Goal: Task Accomplishment & Management: Use online tool/utility

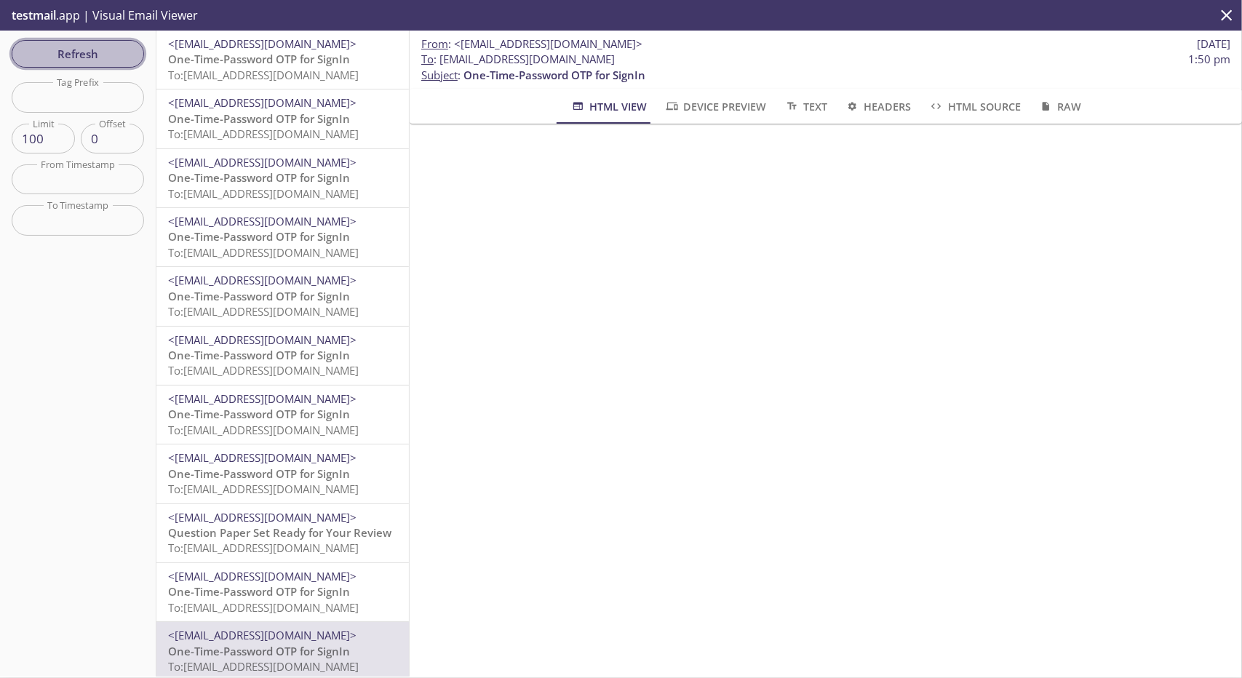
click at [112, 60] on span "Refresh" at bounding box center [77, 53] width 109 height 19
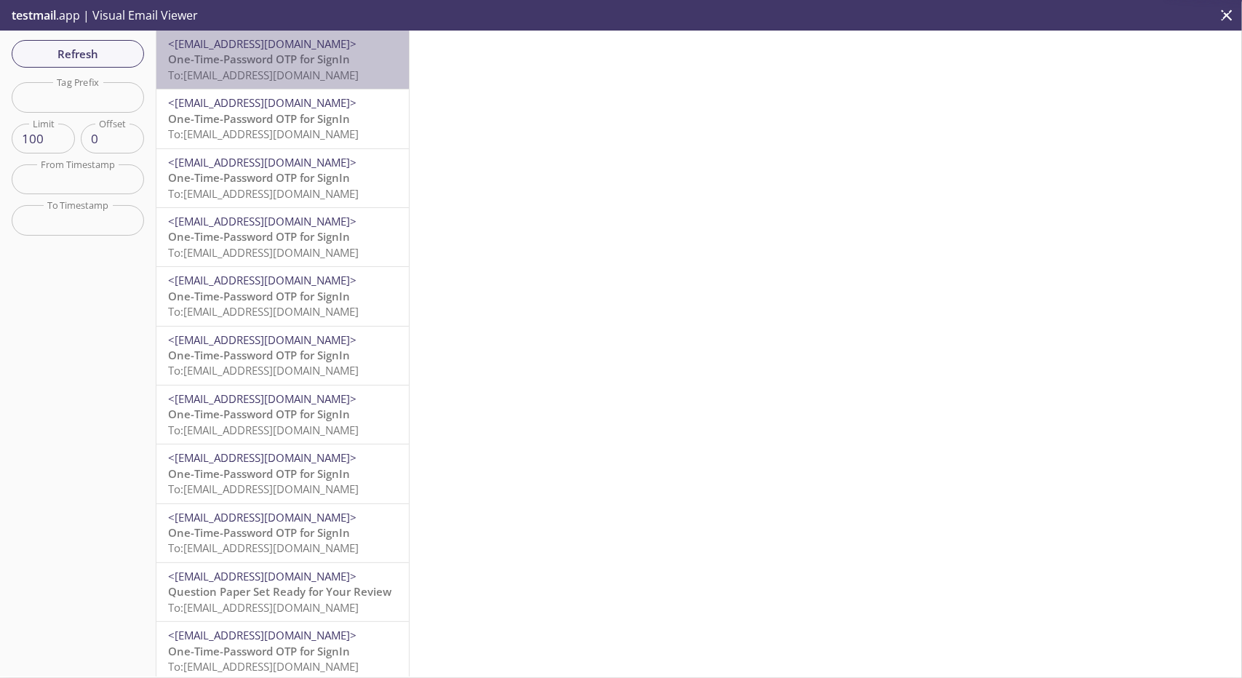
click at [298, 58] on span "One-Time-Password OTP for SignIn" at bounding box center [259, 59] width 182 height 15
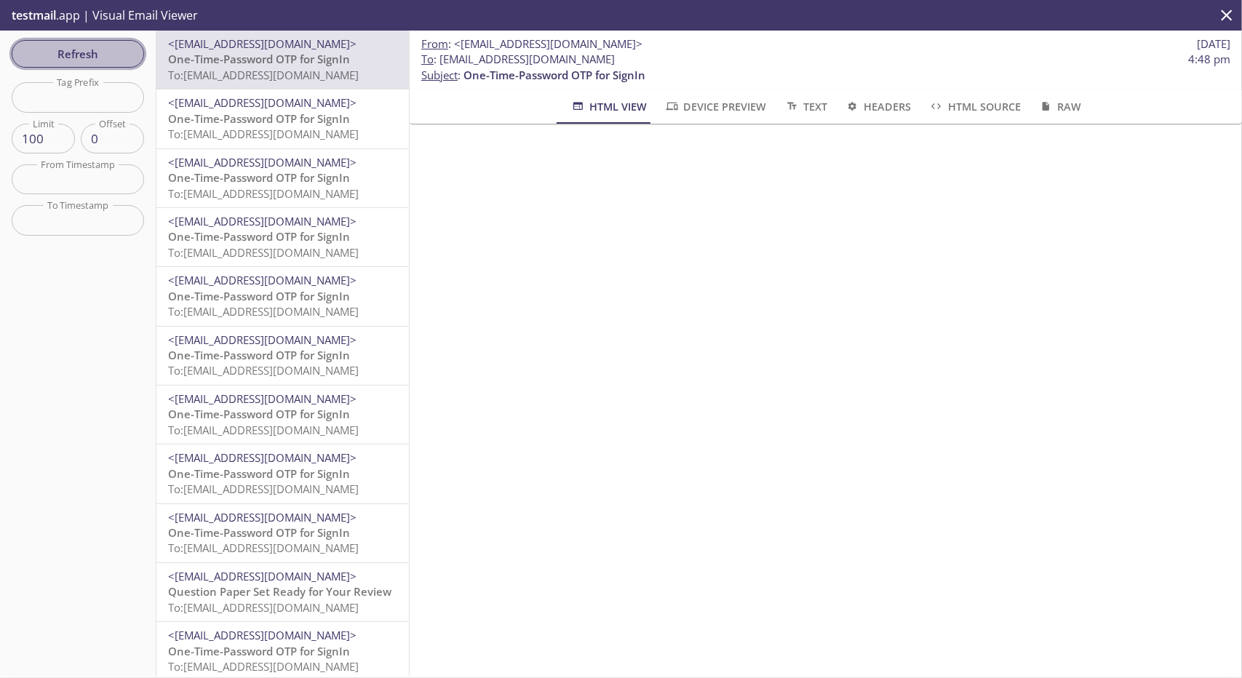
click at [108, 42] on button "Refresh" at bounding box center [78, 54] width 132 height 28
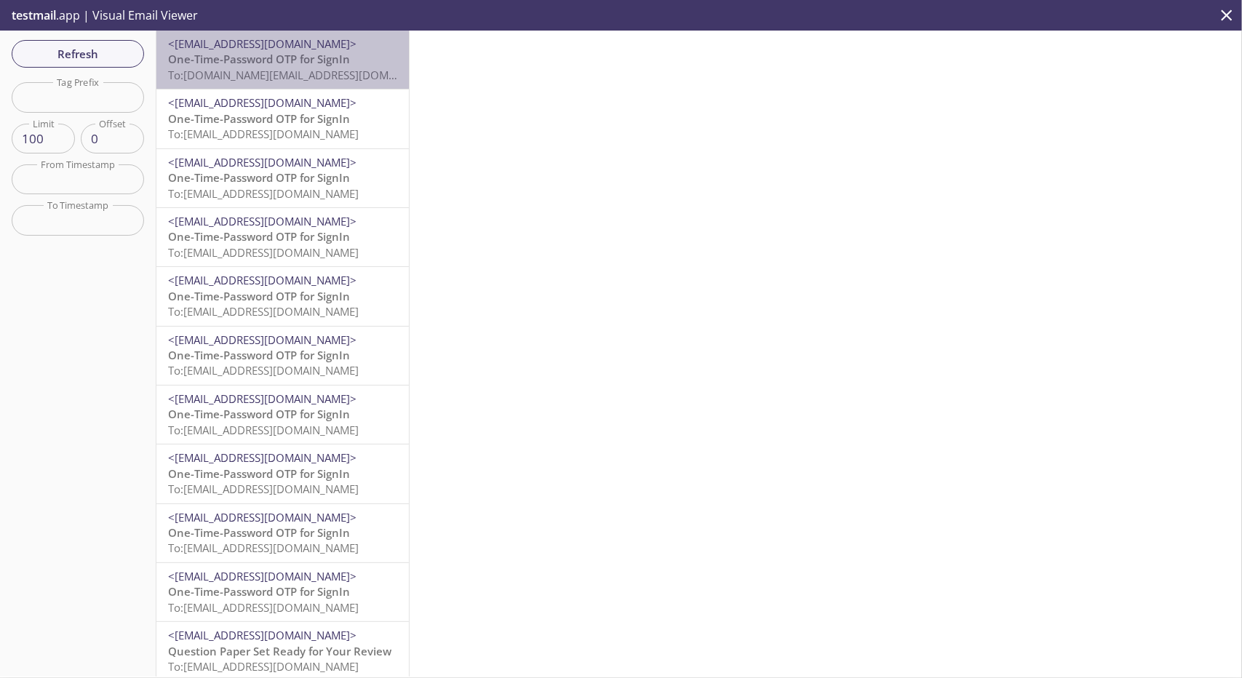
click at [298, 69] on span "To: [DOMAIN_NAME][EMAIL_ADDRESS][DOMAIN_NAME]" at bounding box center [306, 75] width 277 height 15
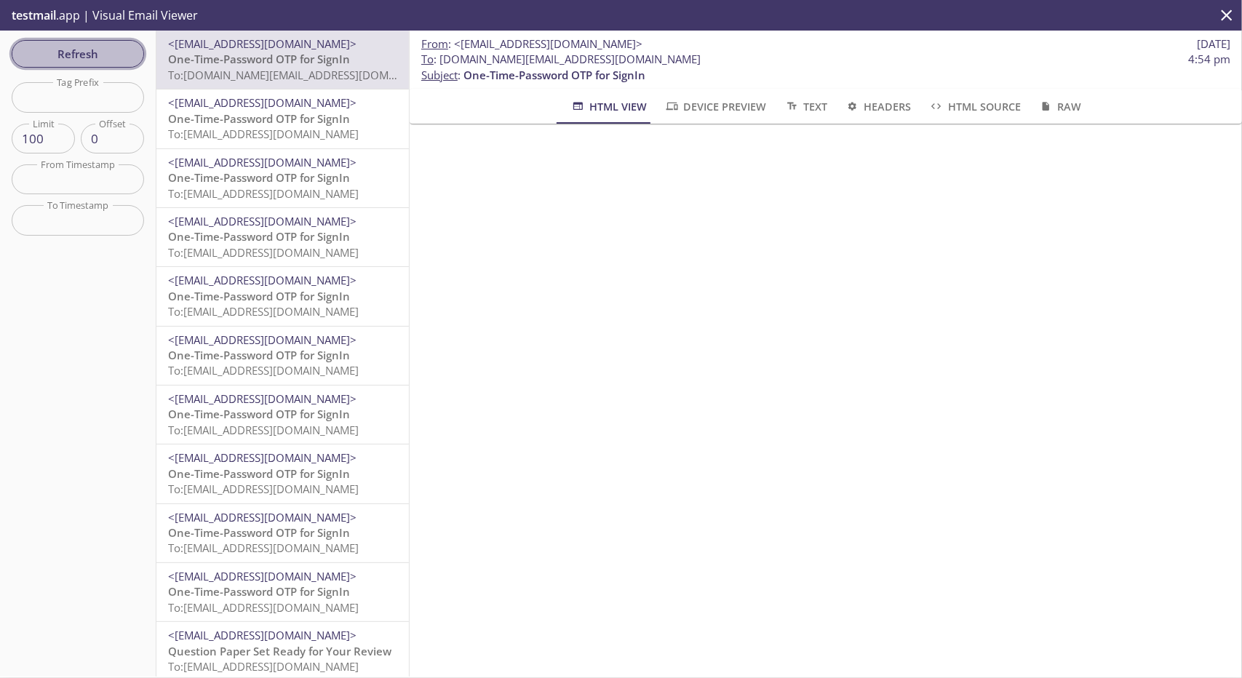
click at [92, 52] on span "Refresh" at bounding box center [77, 53] width 109 height 19
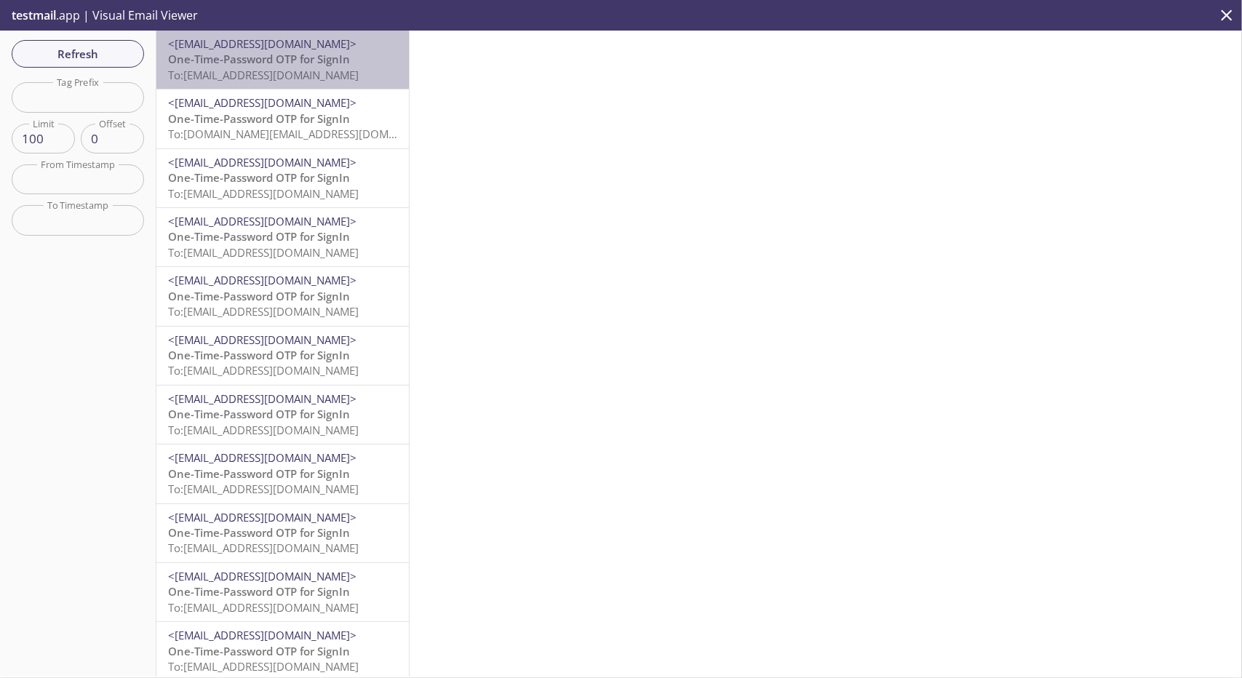
click at [290, 61] on span "One-Time-Password OTP for SignIn" at bounding box center [259, 59] width 182 height 15
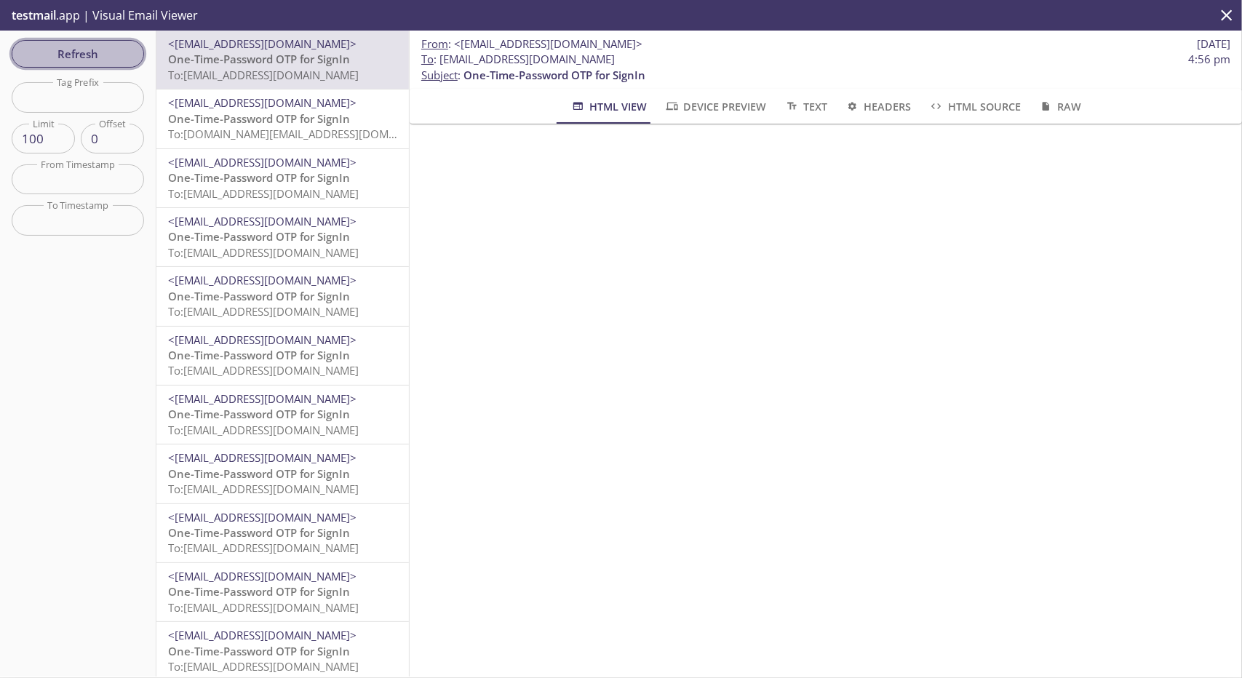
click at [72, 47] on span "Refresh" at bounding box center [77, 53] width 109 height 19
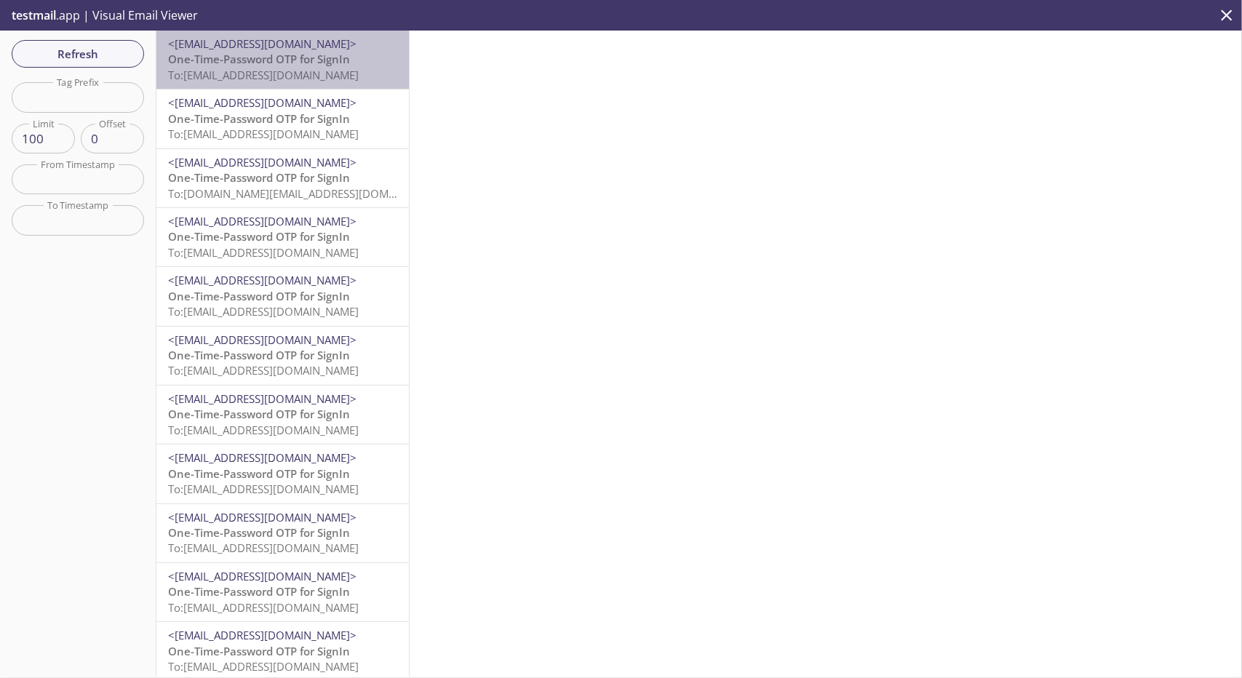
click at [311, 76] on span "To: [EMAIL_ADDRESS][DOMAIN_NAME]" at bounding box center [263, 75] width 191 height 15
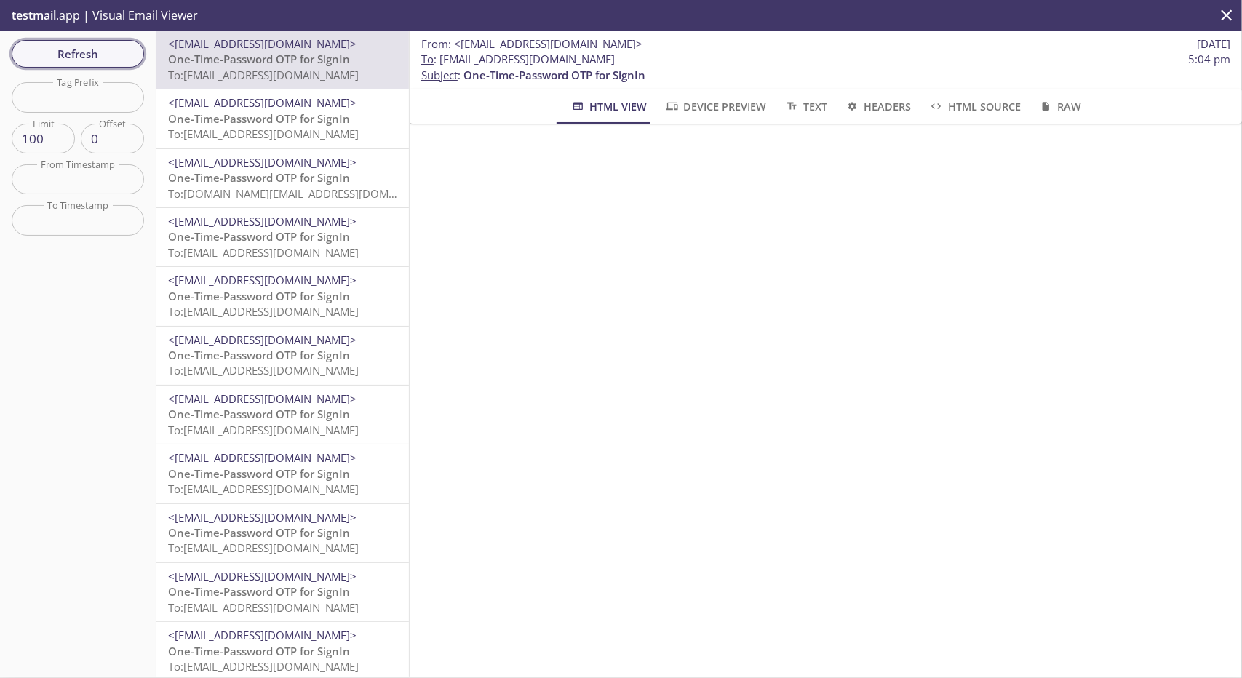
click at [108, 51] on span "Refresh" at bounding box center [77, 53] width 109 height 19
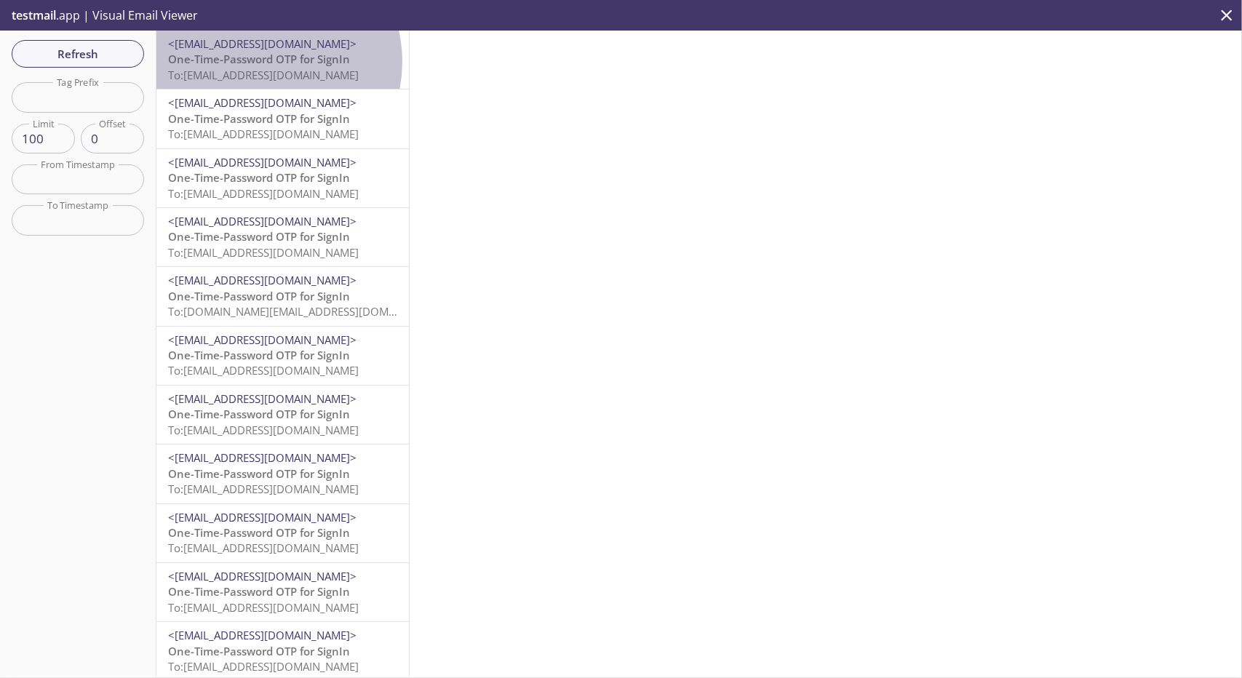
click at [260, 62] on span "One-Time-Password OTP for SignIn" at bounding box center [259, 59] width 182 height 15
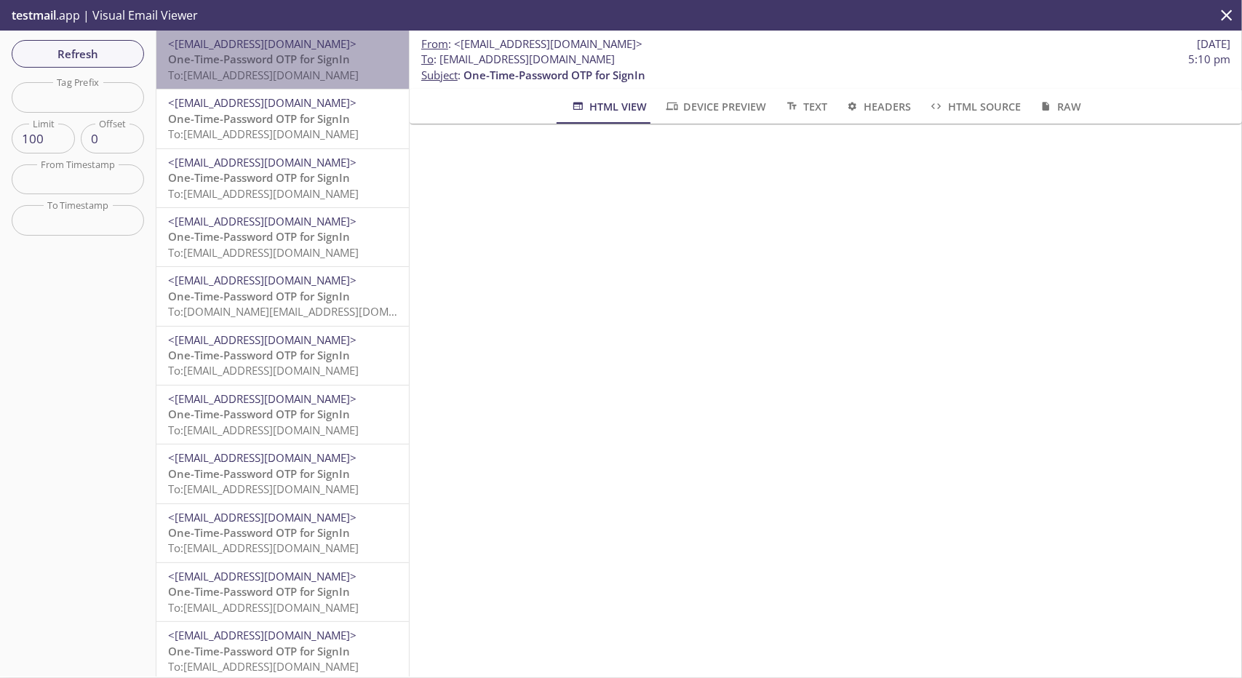
click at [328, 63] on span "One-Time-Password OTP for SignIn" at bounding box center [259, 59] width 182 height 15
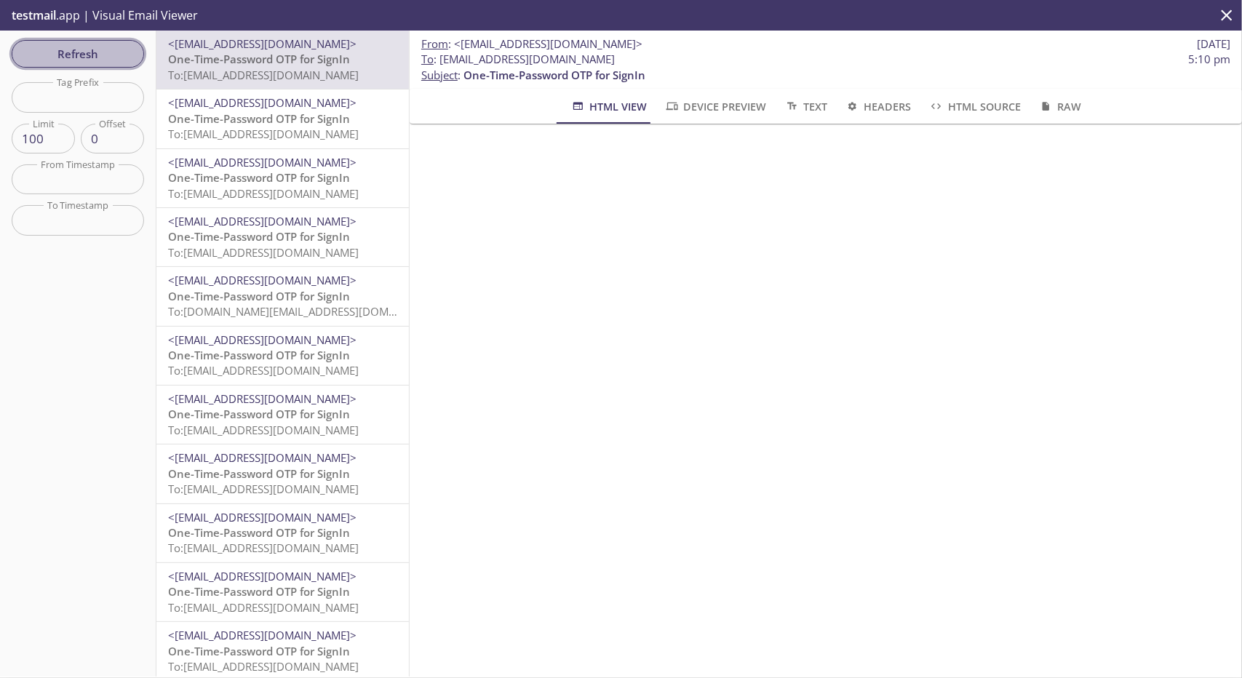
click at [87, 49] on span "Refresh" at bounding box center [77, 53] width 109 height 19
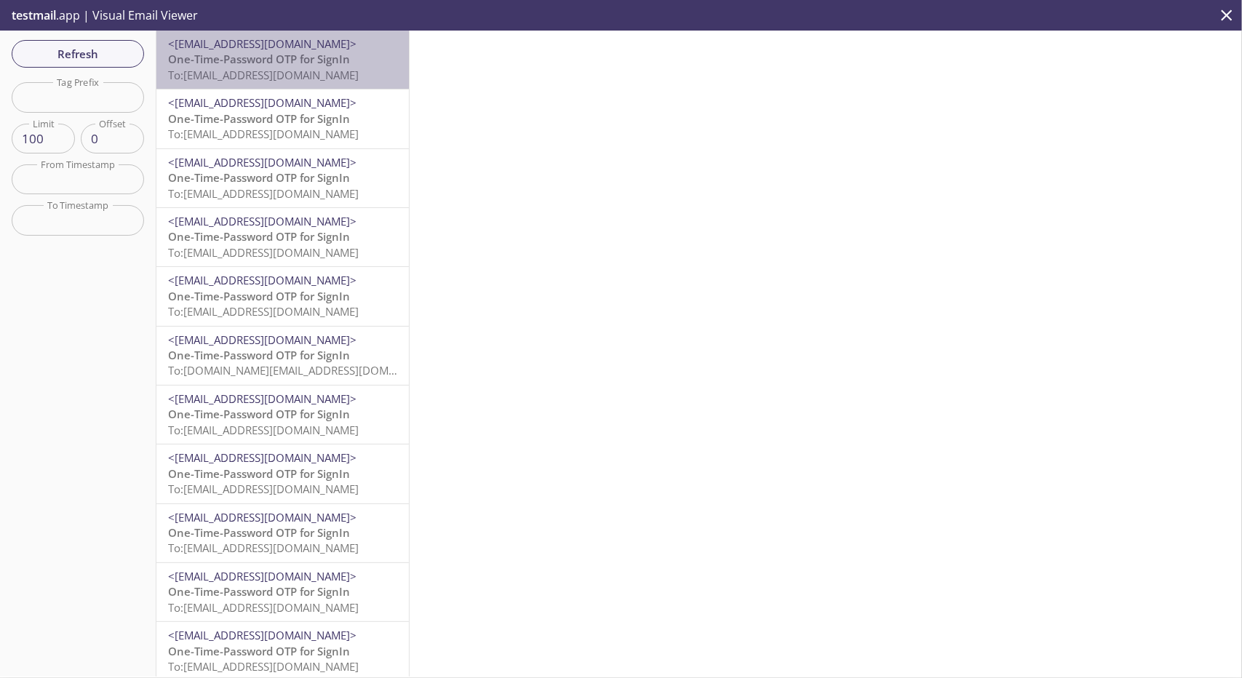
click at [342, 57] on span "One-Time-Password OTP for SignIn" at bounding box center [259, 59] width 182 height 15
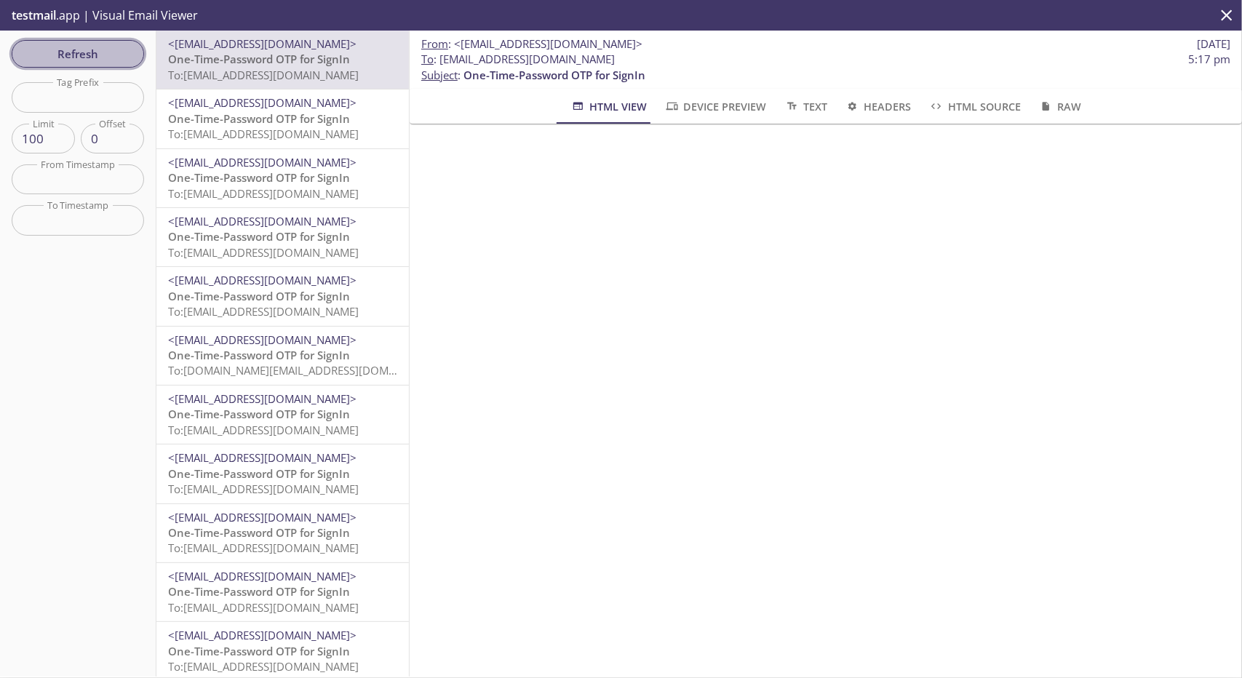
click at [79, 52] on span "Refresh" at bounding box center [77, 53] width 109 height 19
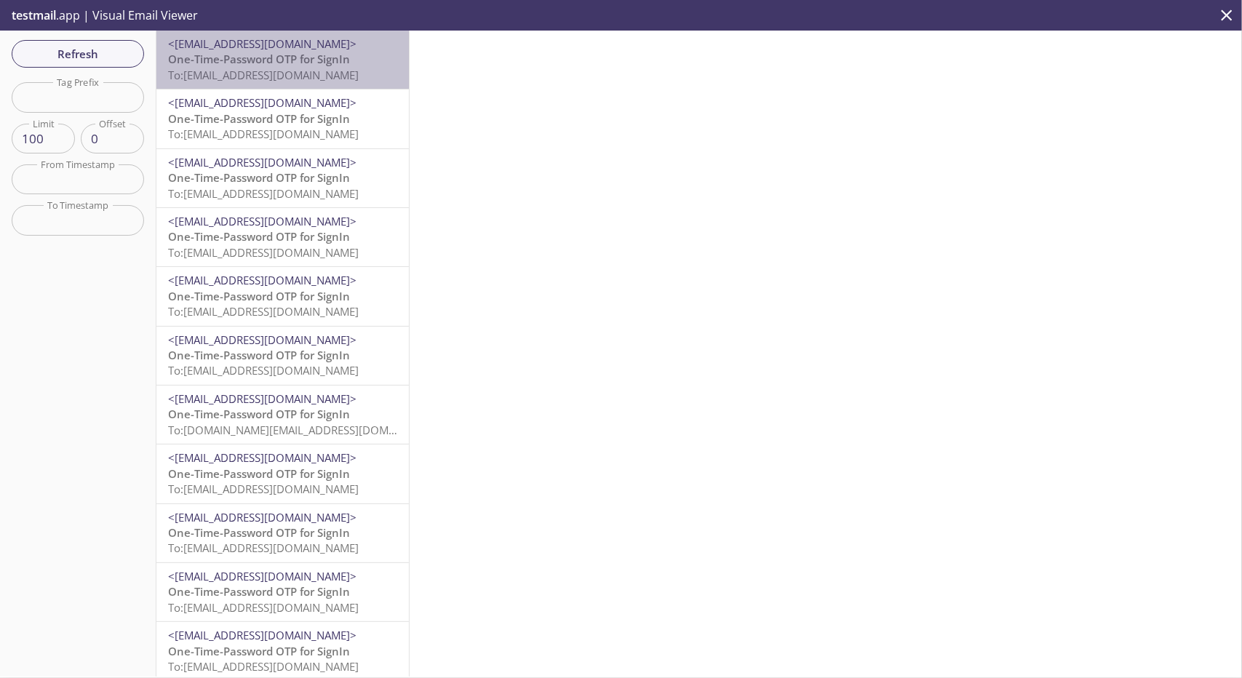
click at [285, 68] on span "To: [EMAIL_ADDRESS][DOMAIN_NAME]" at bounding box center [263, 75] width 191 height 15
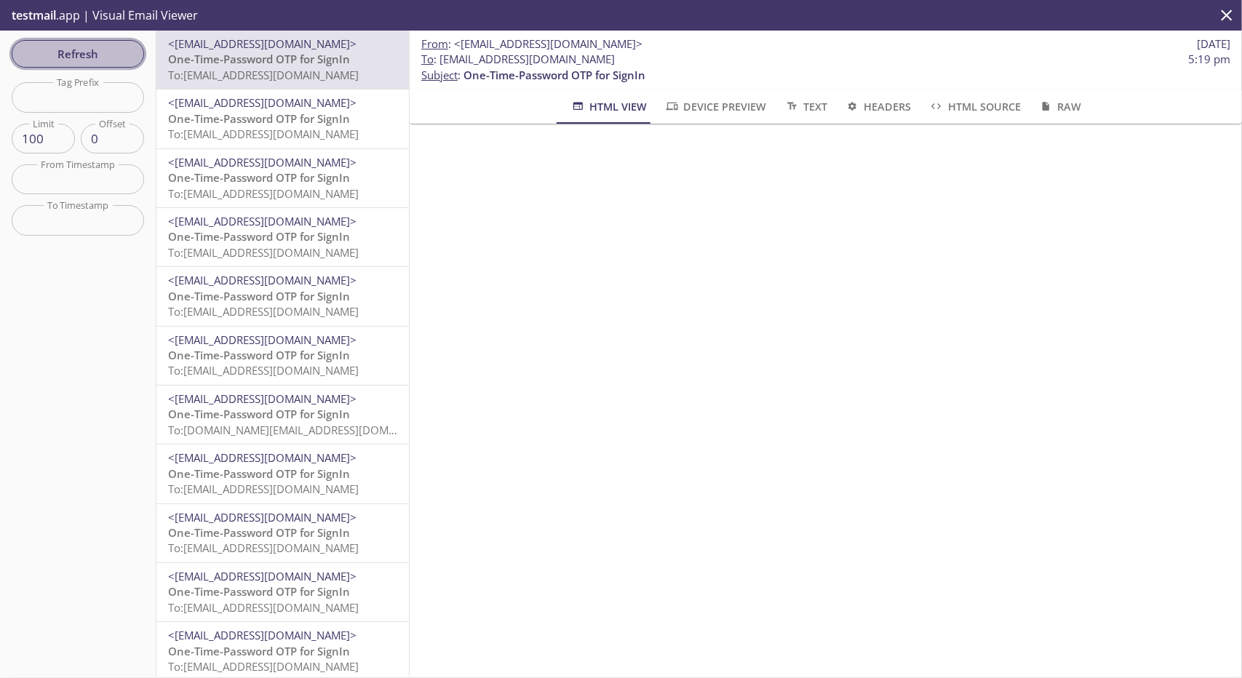
click at [71, 58] on span "Refresh" at bounding box center [77, 53] width 109 height 19
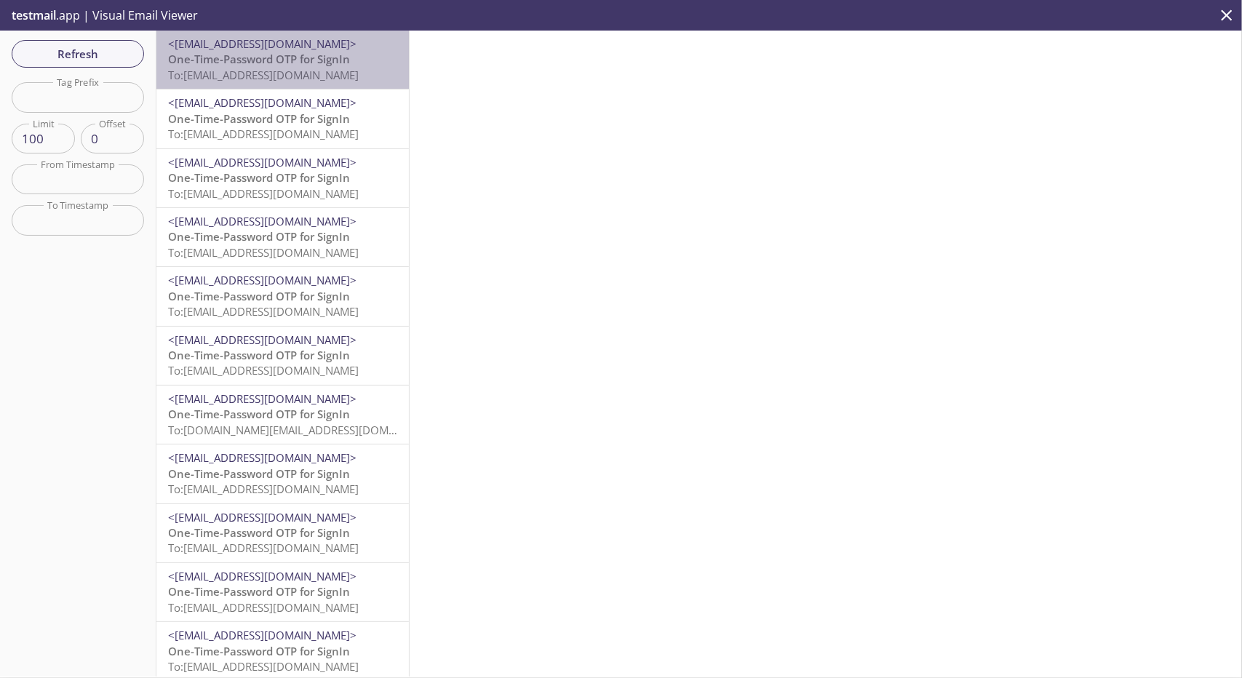
click at [307, 75] on span "To: [EMAIL_ADDRESS][DOMAIN_NAME]" at bounding box center [263, 75] width 191 height 15
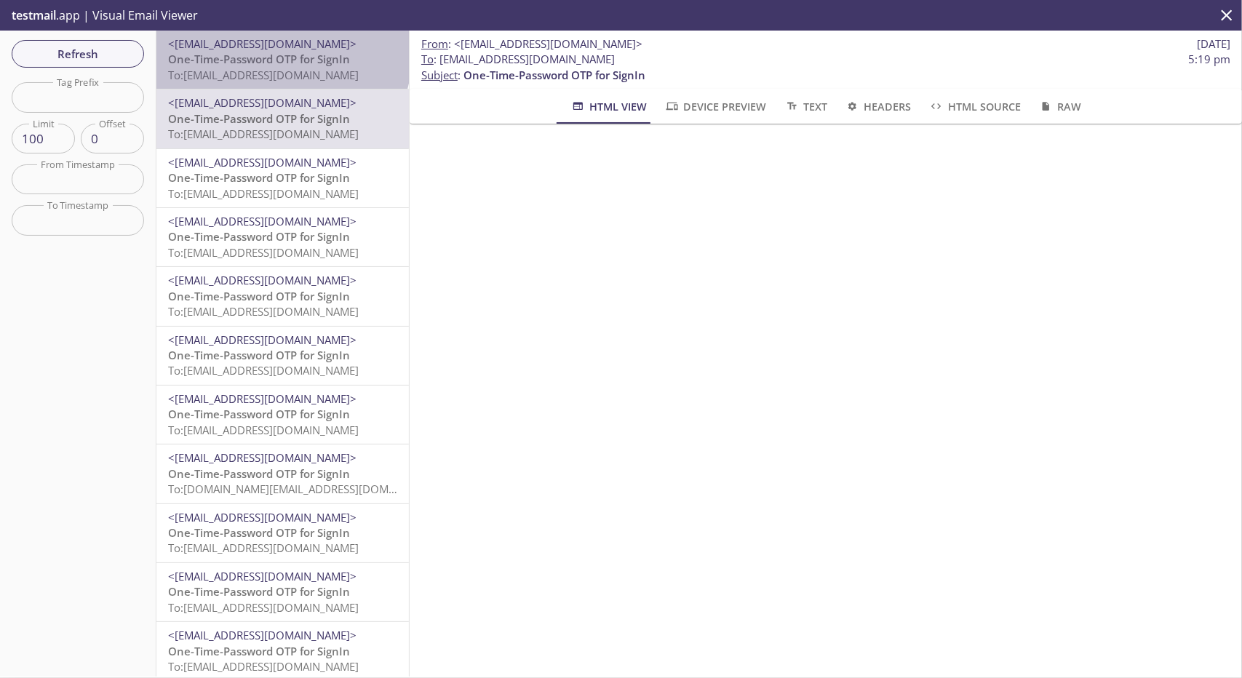
click at [282, 56] on span "One-Time-Password OTP for SignIn" at bounding box center [259, 59] width 182 height 15
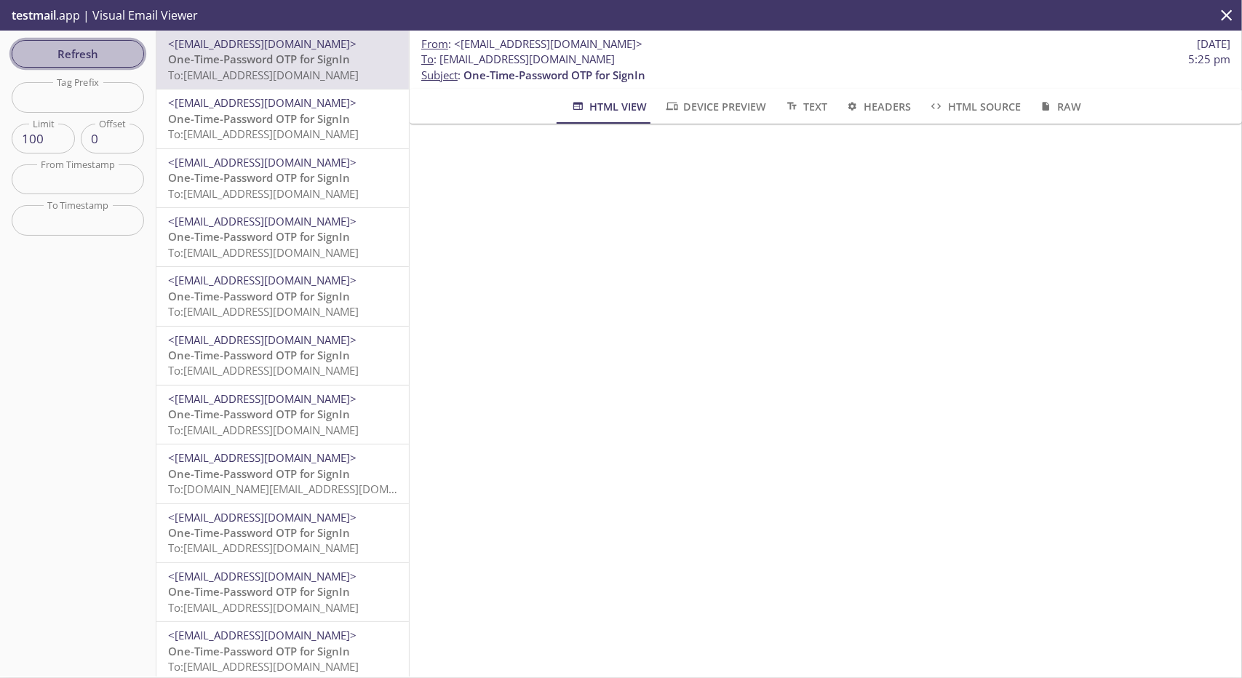
click at [115, 42] on button "Refresh" at bounding box center [78, 54] width 132 height 28
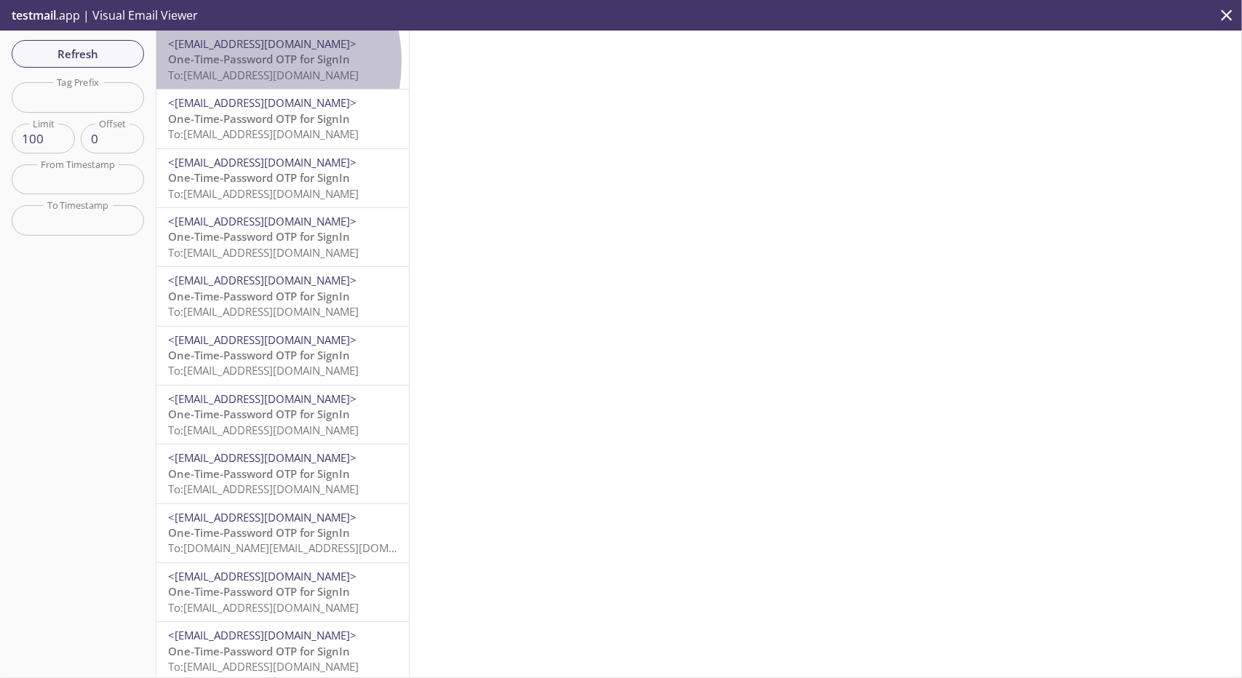
click at [236, 62] on span "One-Time-Password OTP for SignIn" at bounding box center [259, 59] width 182 height 15
